Goal: Information Seeking & Learning: Learn about a topic

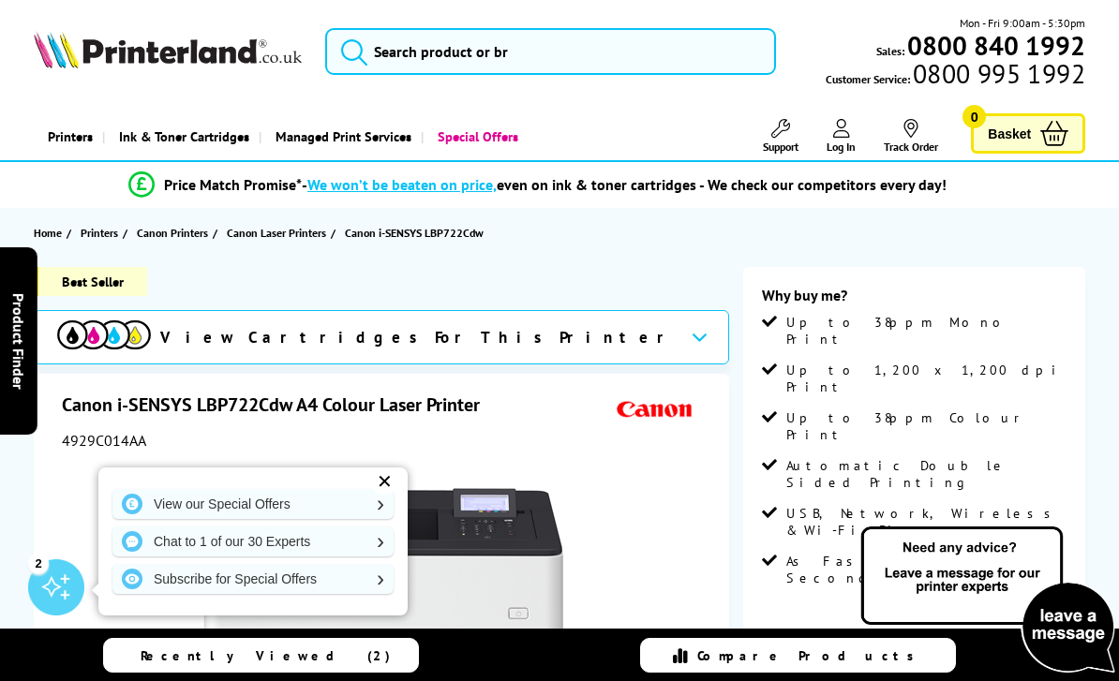
click at [300, 234] on span "Canon Laser Printers" at bounding box center [276, 233] width 99 height 20
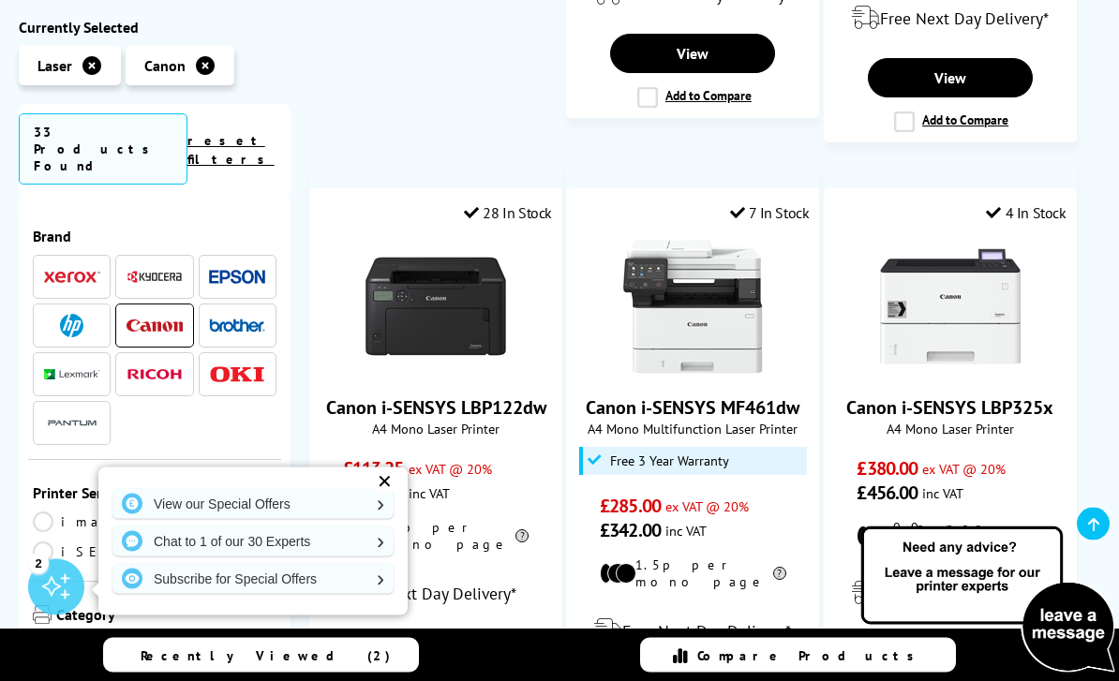
scroll to position [2586, 0]
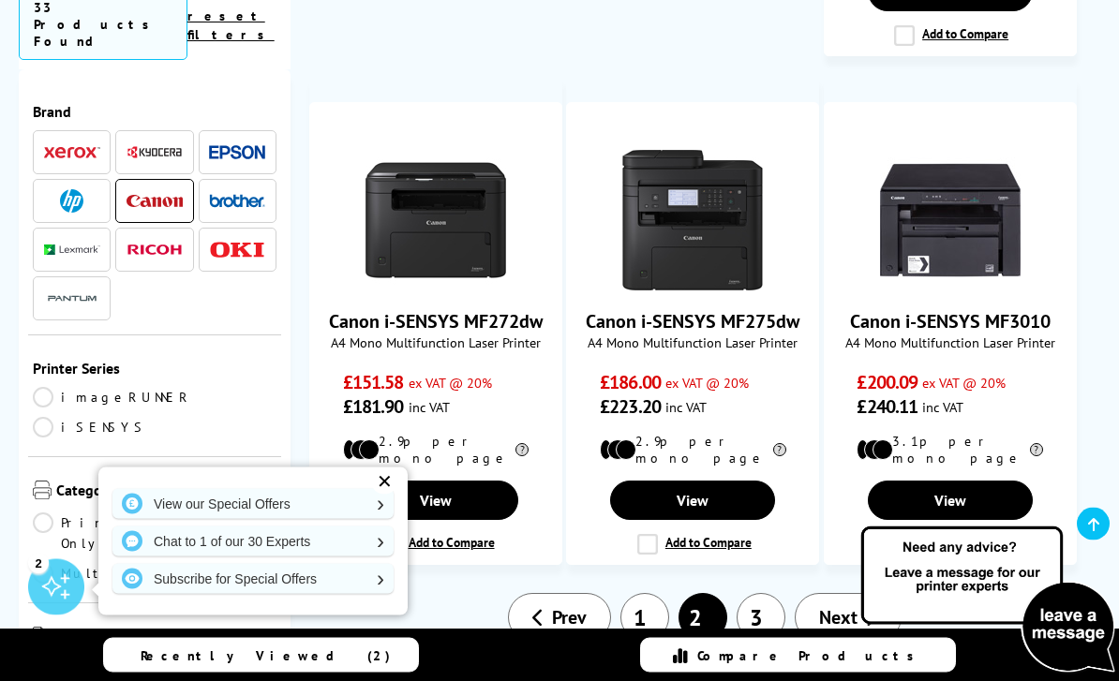
scroll to position [2419, 0]
click at [762, 593] on link "3" at bounding box center [761, 617] width 49 height 49
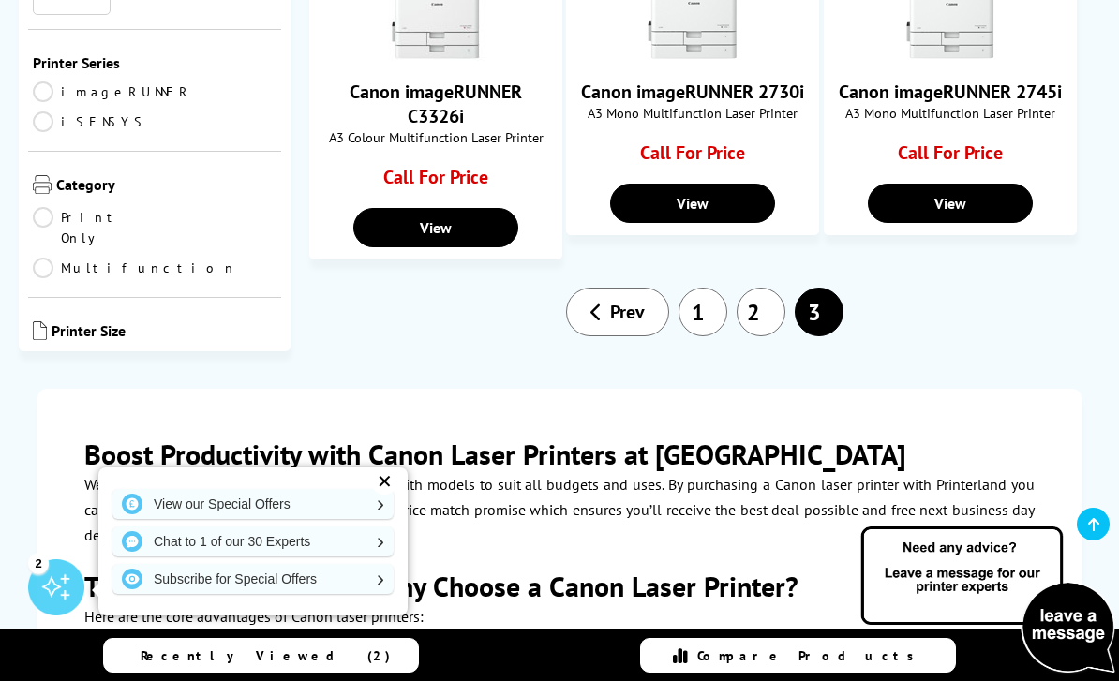
scroll to position [1863, 0]
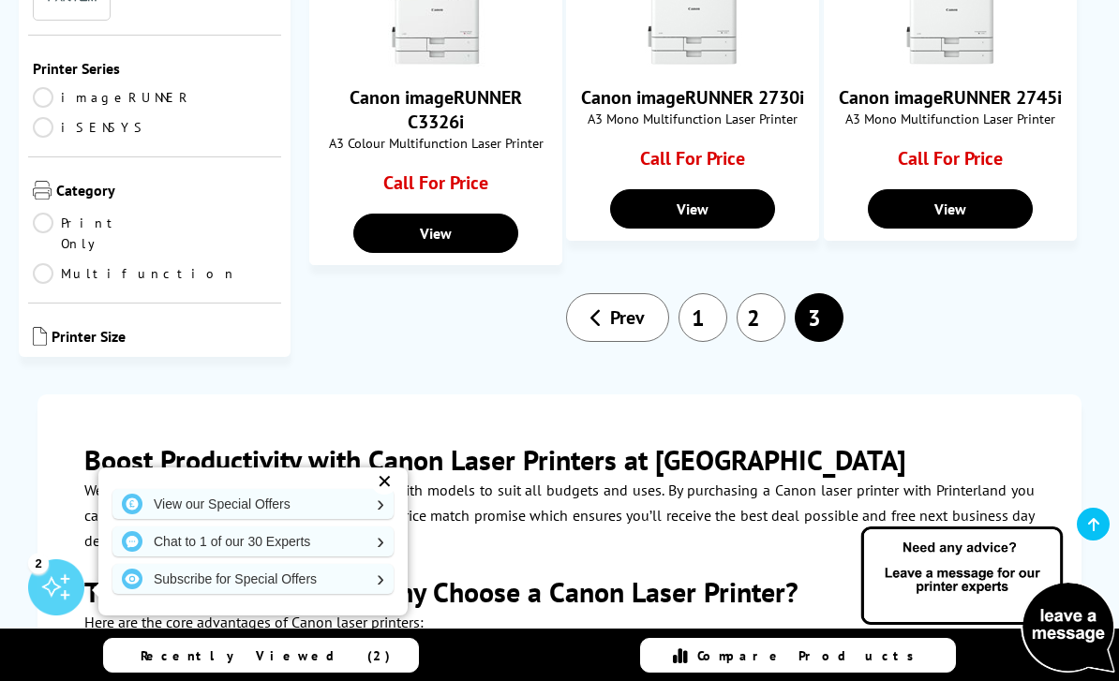
click at [763, 293] on link "2" at bounding box center [761, 317] width 49 height 49
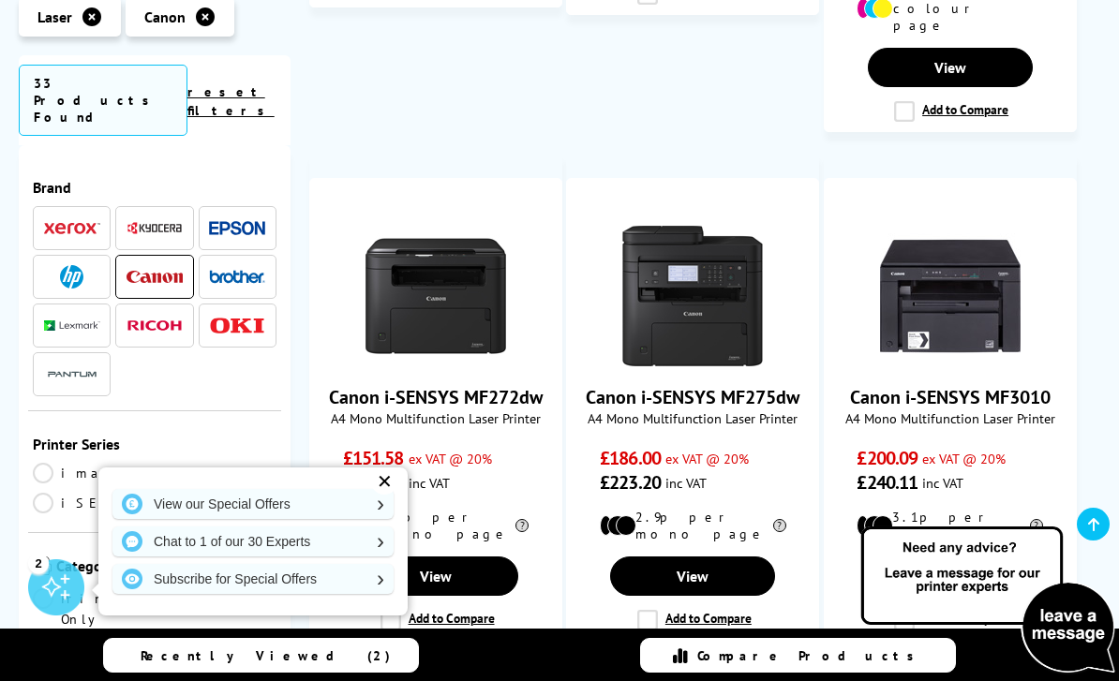
scroll to position [2324, 0]
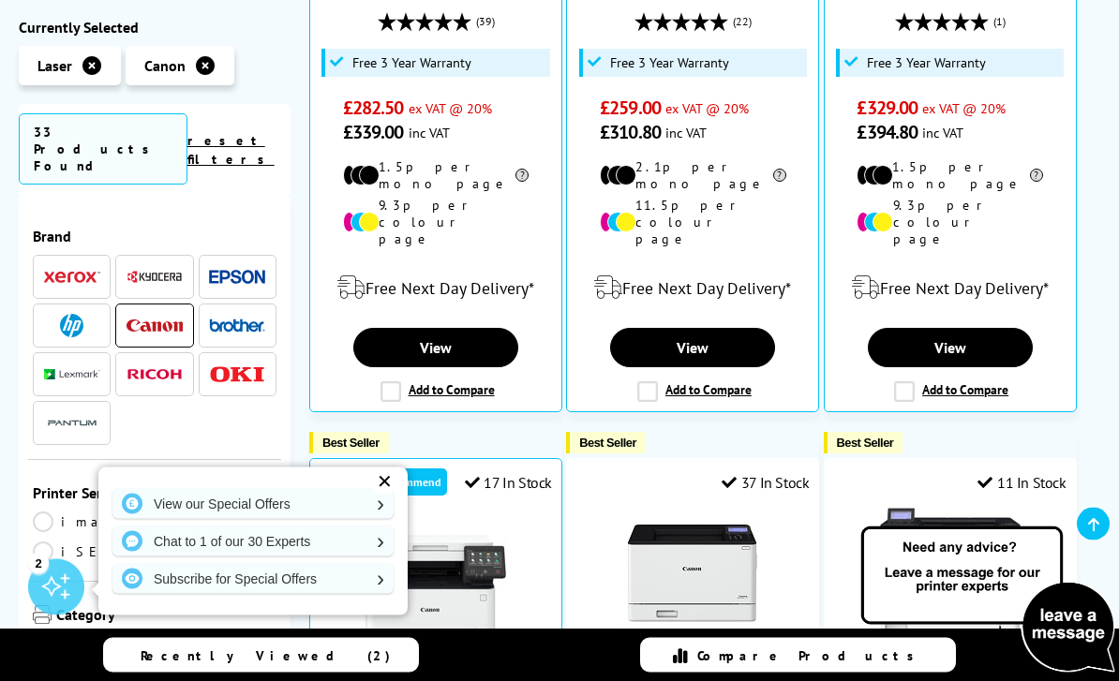
scroll to position [870, 0]
